Goal: Find specific page/section: Find specific page/section

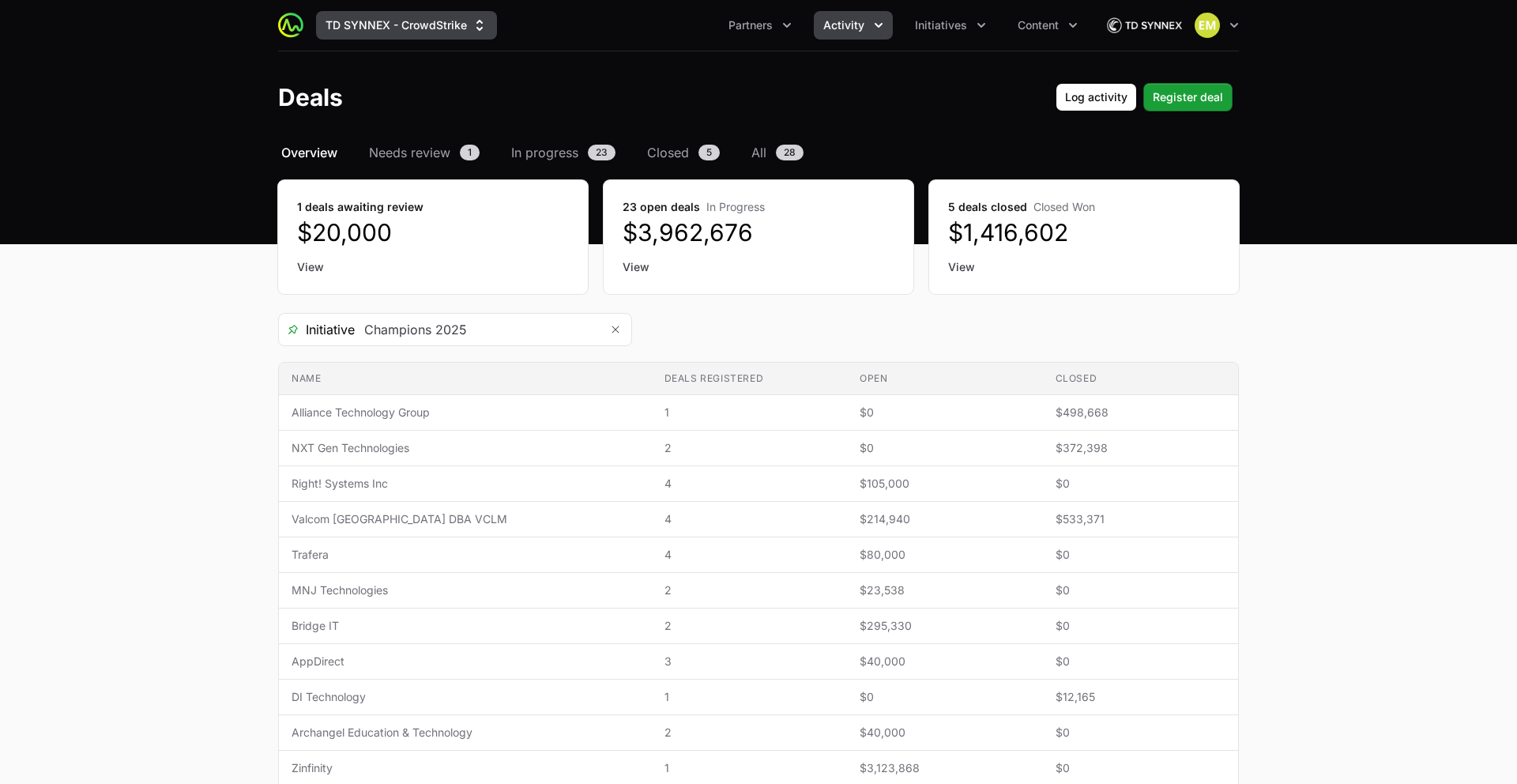
click at [402, 29] on button "TD SYNNEX - CrowdStrike" at bounding box center [407, 26] width 181 height 29
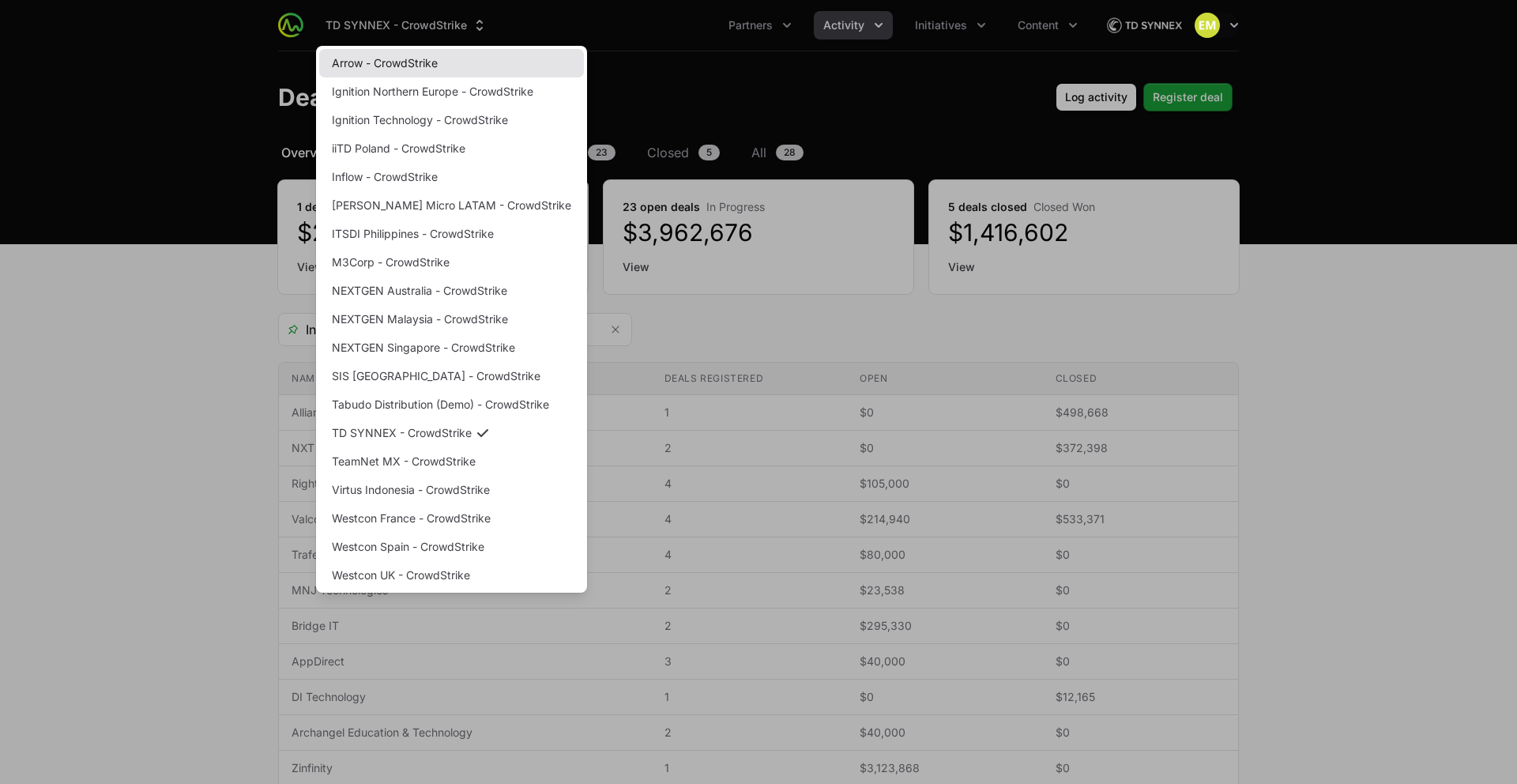
click at [403, 56] on link "Arrow - CrowdStrike" at bounding box center [451, 63] width 265 height 29
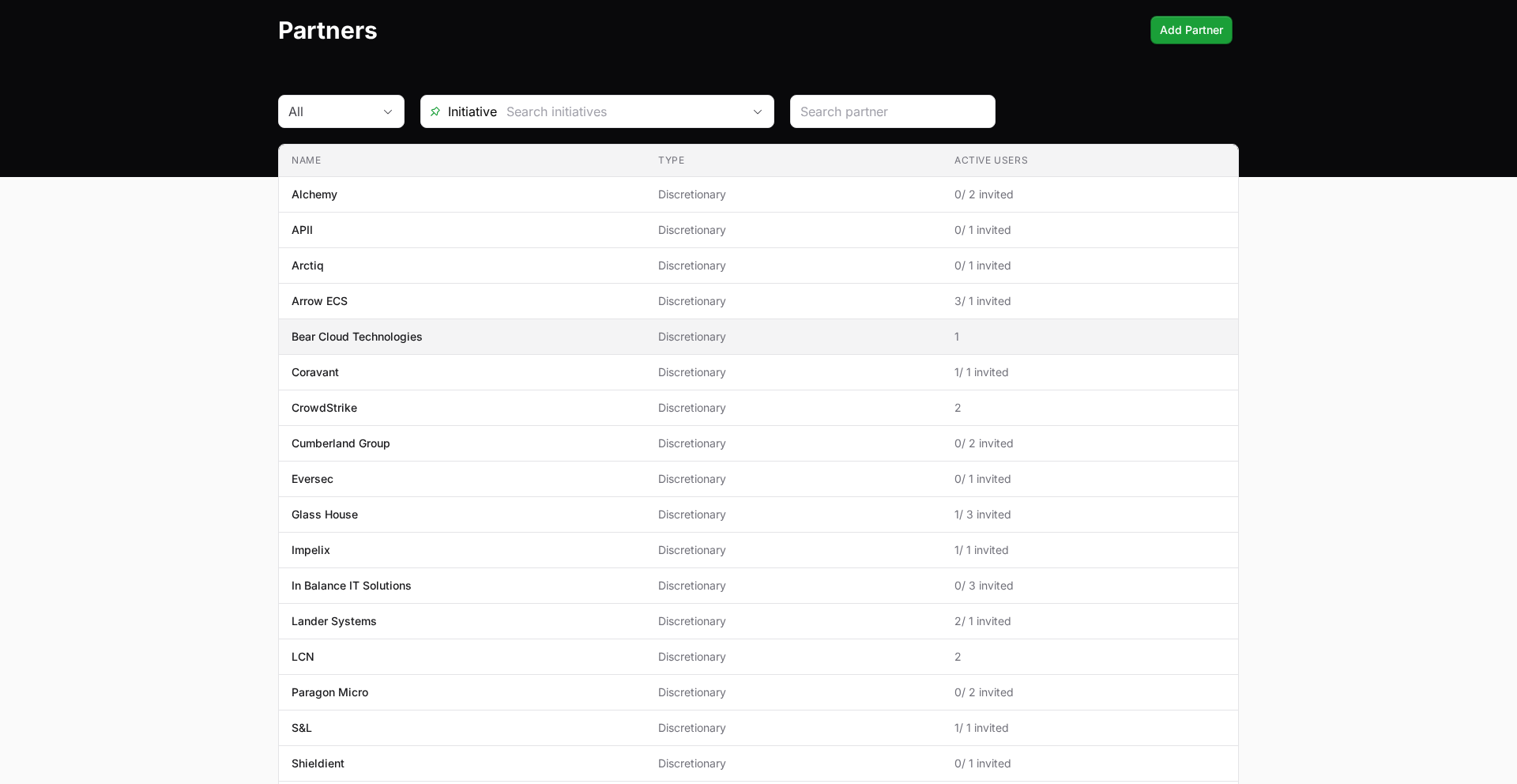
scroll to position [72, 0]
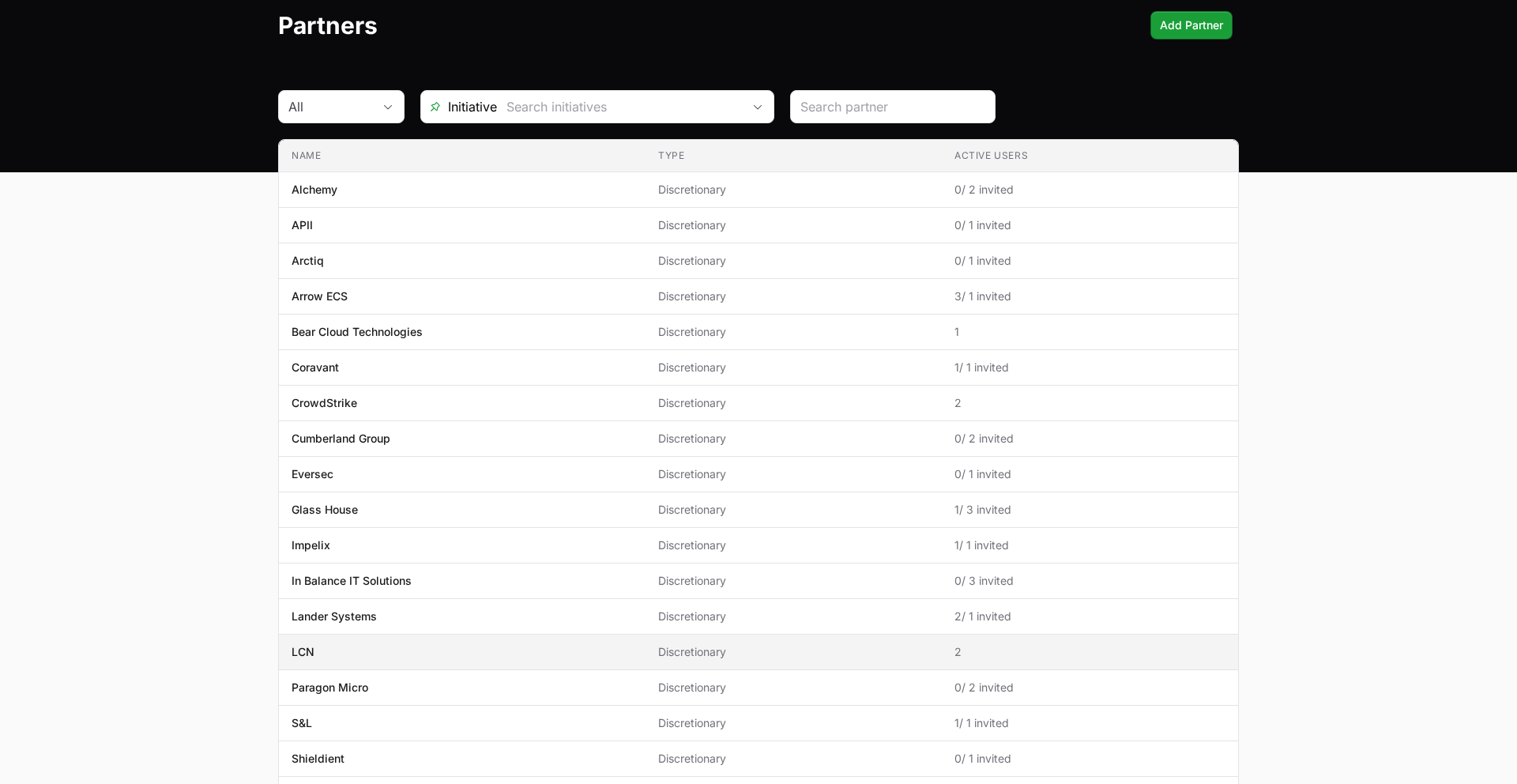
click at [501, 652] on span "LCN" at bounding box center [462, 651] width 341 height 16
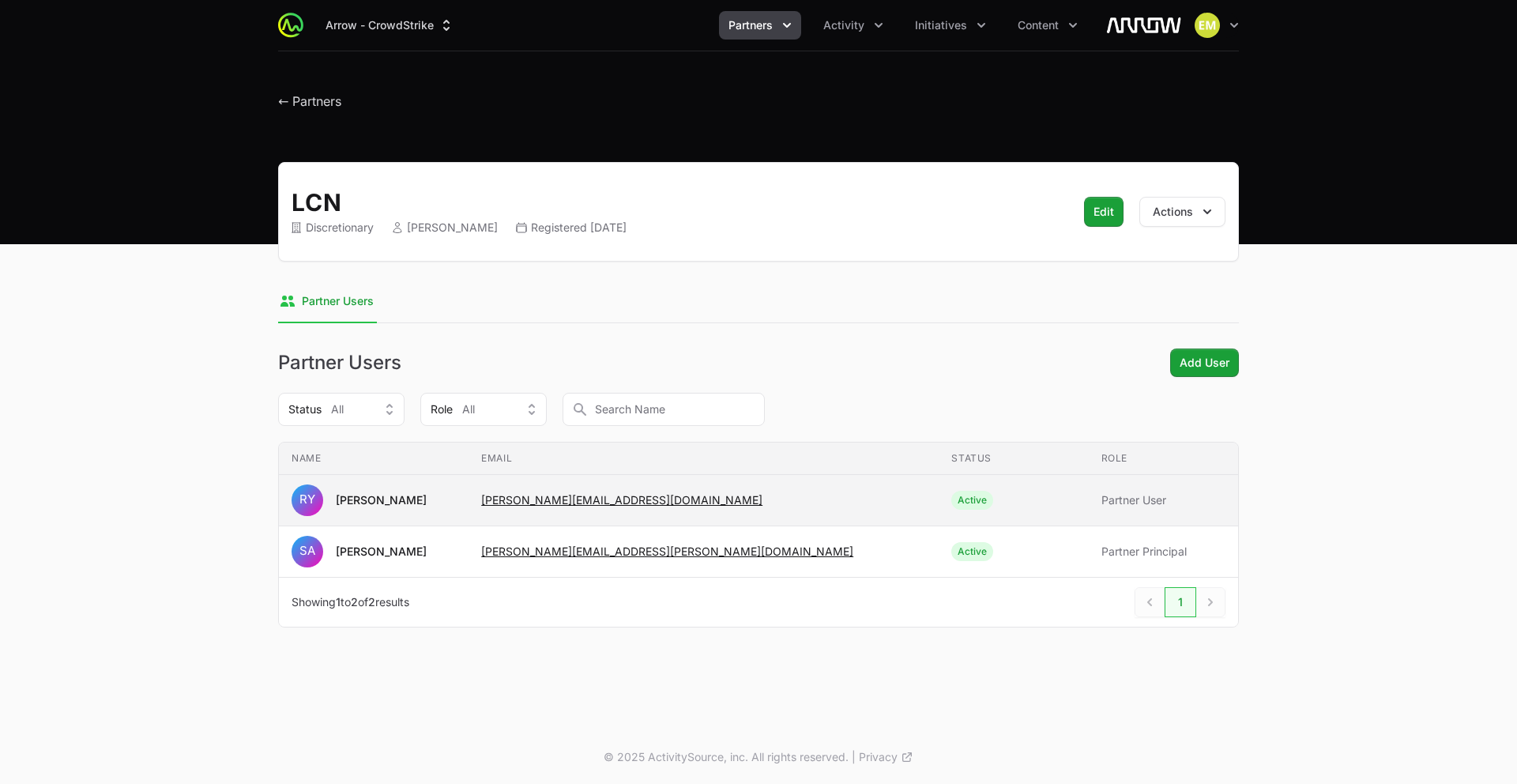
click at [455, 507] on span "[PERSON_NAME]" at bounding box center [374, 500] width 165 height 32
